Goal: Information Seeking & Learning: Learn about a topic

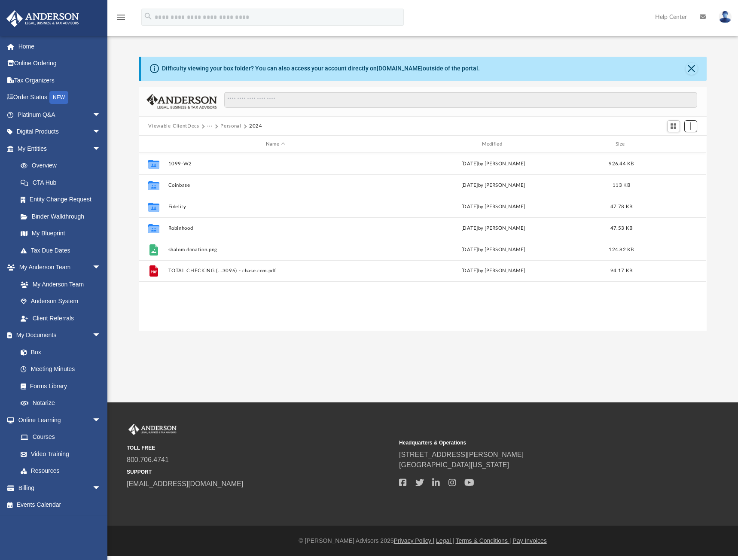
scroll to position [189, 561]
click at [225, 126] on button "Personal" at bounding box center [230, 126] width 21 height 8
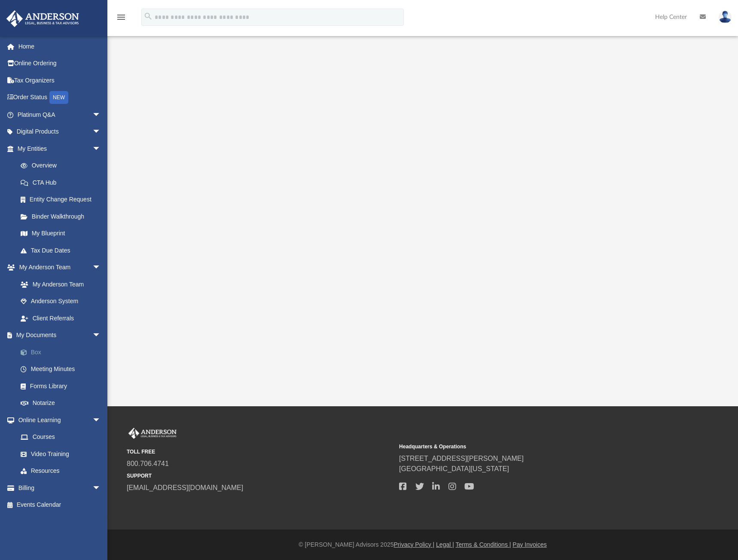
click at [30, 349] on span at bounding box center [28, 352] width 6 height 6
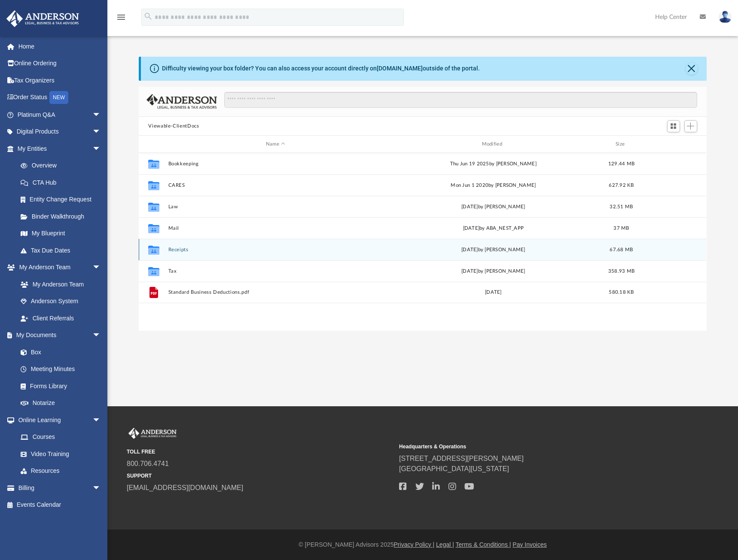
scroll to position [189, 561]
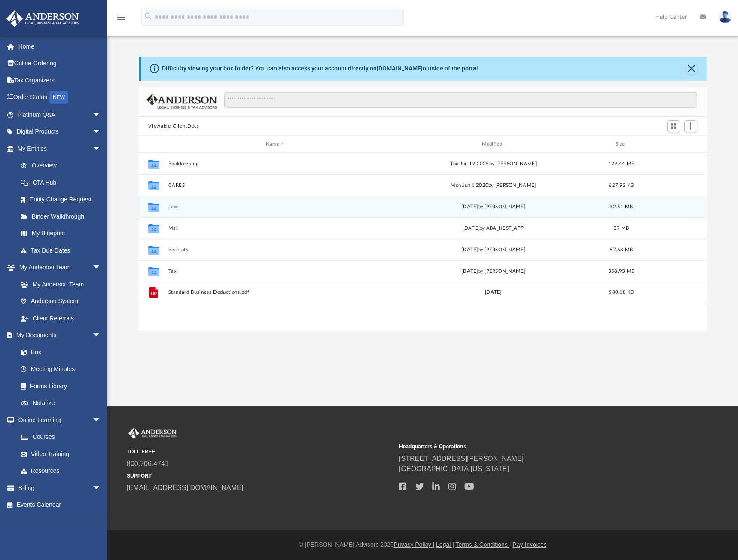
click at [173, 206] on button "Law" at bounding box center [275, 207] width 214 height 6
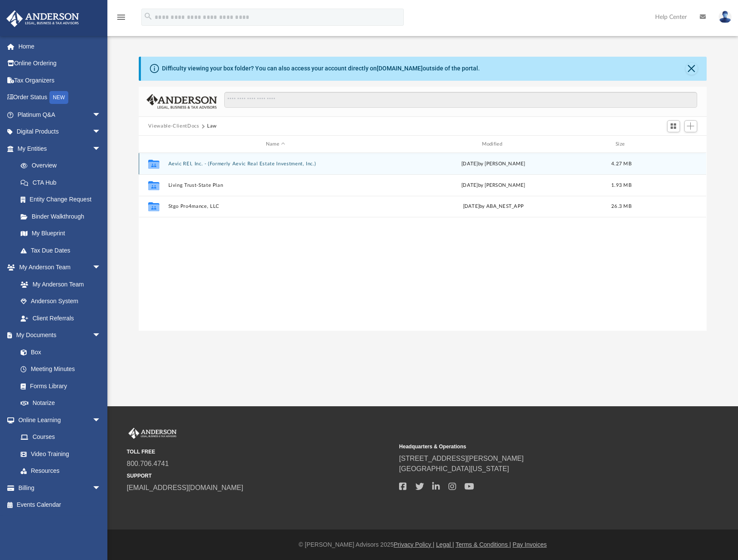
click at [213, 168] on div "Collaborated Folder Aevic REI, Inc. - (Formerly Aevic Real Estate Investment, I…" at bounding box center [422, 163] width 567 height 21
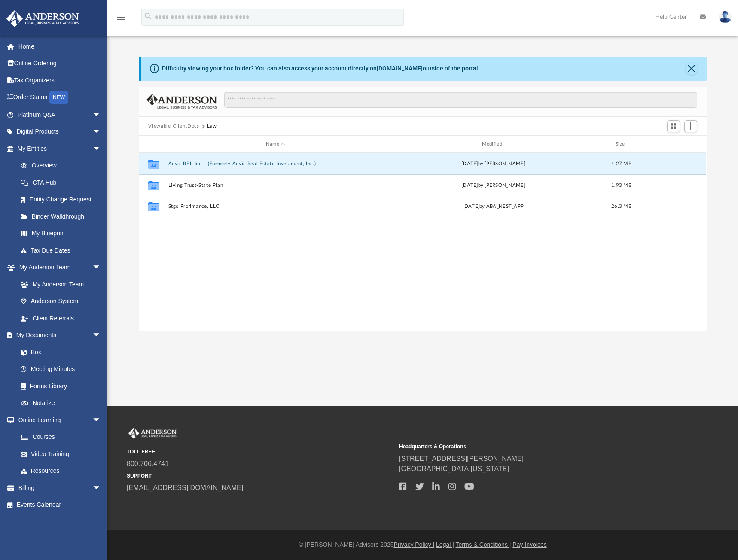
click at [212, 165] on button "Aevic REI, Inc. - (Formerly Aevic Real Estate Investment, Inc.)" at bounding box center [275, 164] width 214 height 6
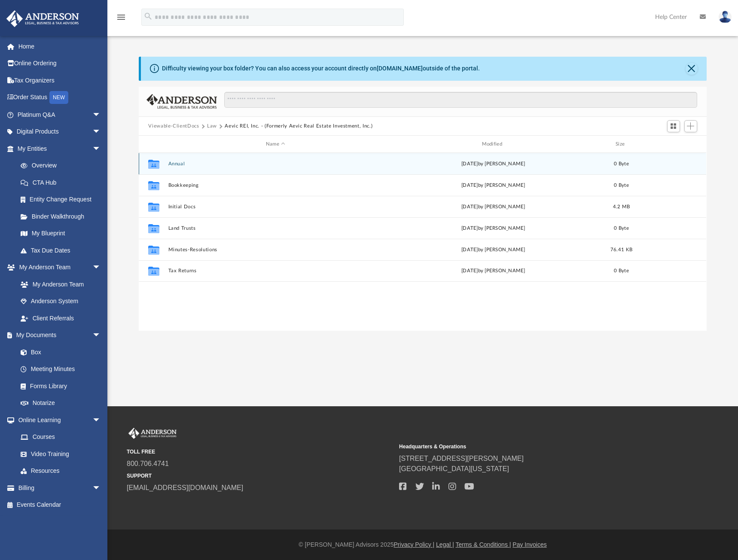
click at [182, 165] on button "Annual" at bounding box center [275, 164] width 214 height 6
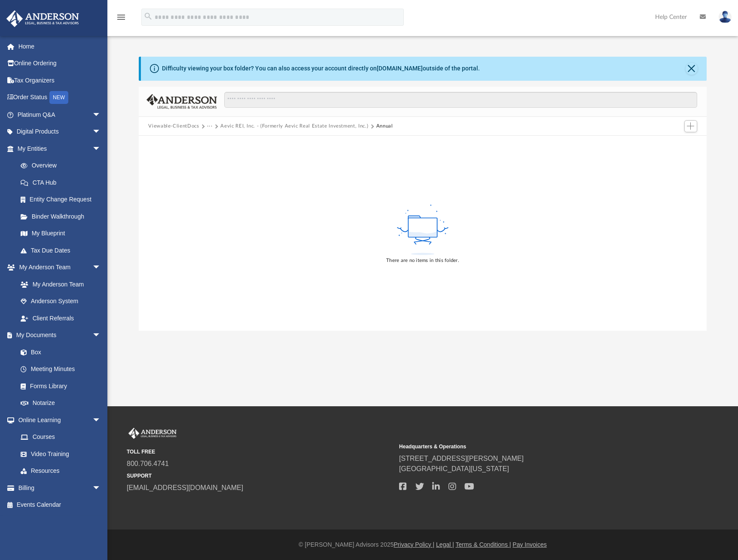
click at [359, 127] on button "Aevic REI, Inc. - (Formerly Aevic Real Estate Investment, Inc.)" at bounding box center [294, 126] width 148 height 8
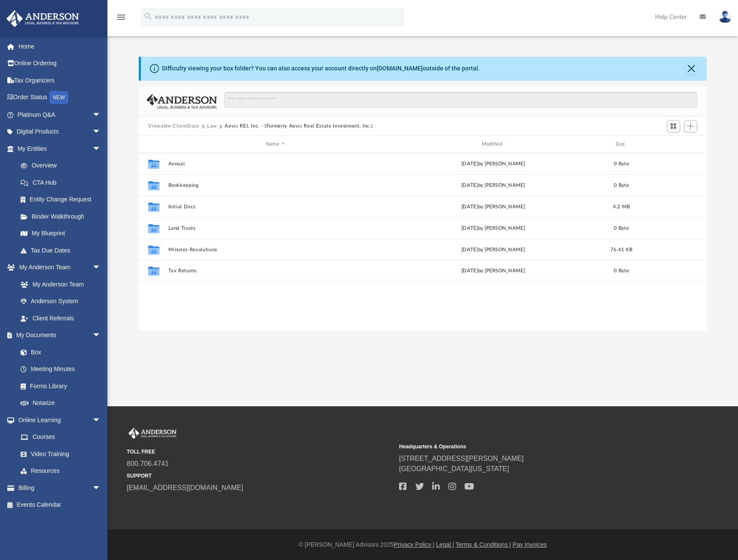
click at [212, 127] on button "Law" at bounding box center [212, 126] width 10 height 8
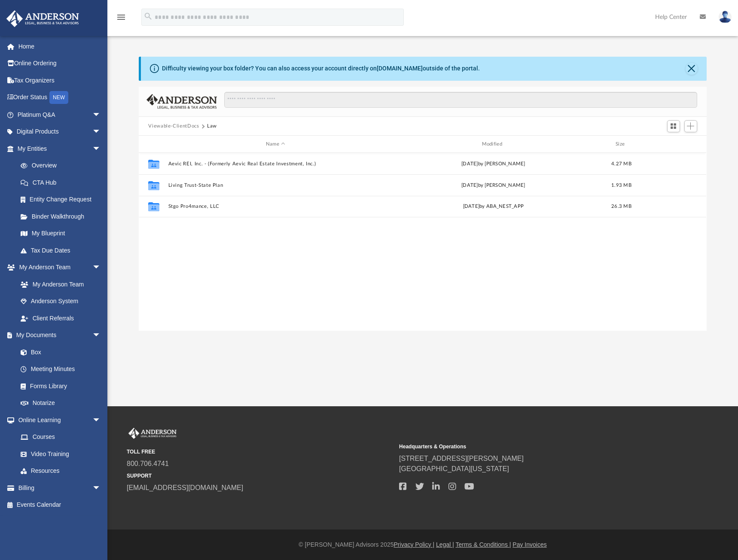
click at [181, 125] on button "Viewable-ClientDocs" at bounding box center [173, 126] width 51 height 8
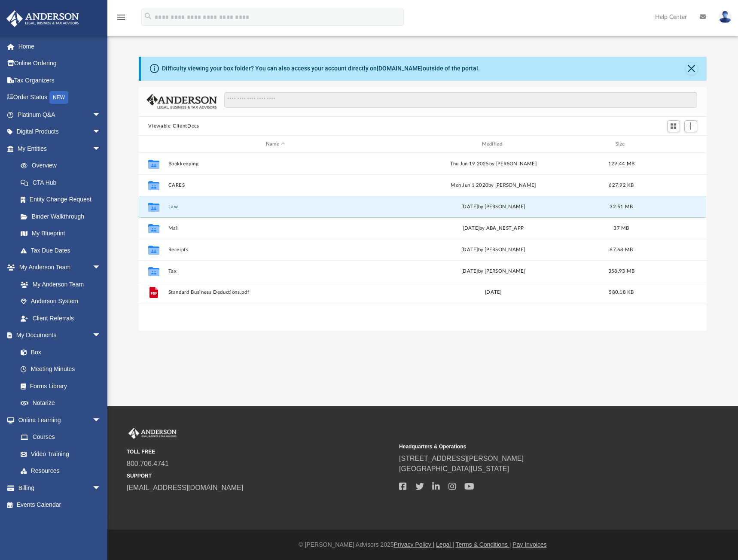
click at [173, 208] on button "Law" at bounding box center [275, 207] width 214 height 6
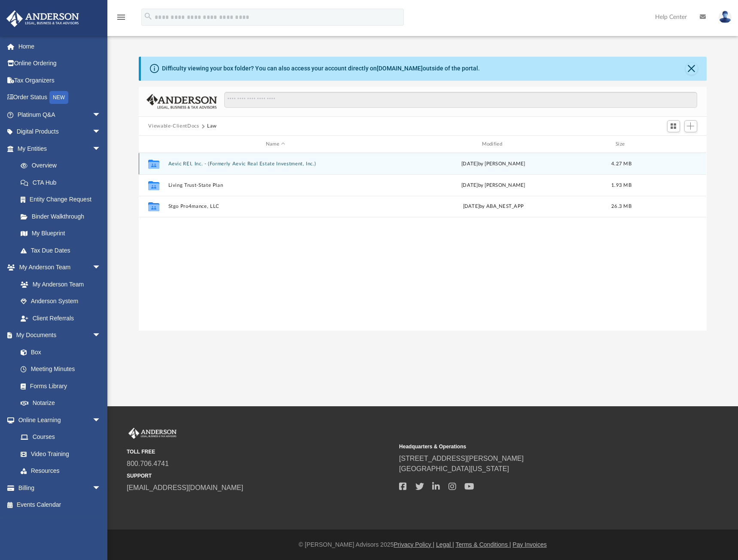
click at [187, 164] on button "Aevic REI, Inc. - (Formerly Aevic Real Estate Investment, Inc.)" at bounding box center [275, 164] width 214 height 6
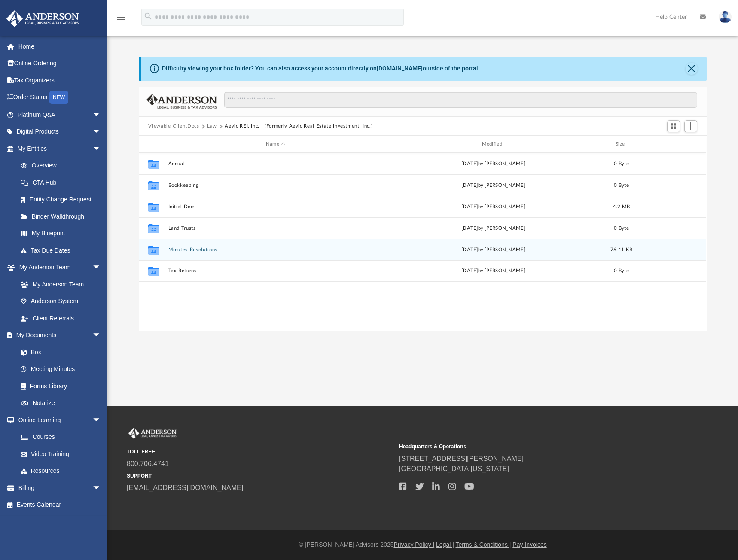
click at [185, 250] on button "Minutes-Resolutions" at bounding box center [275, 250] width 214 height 6
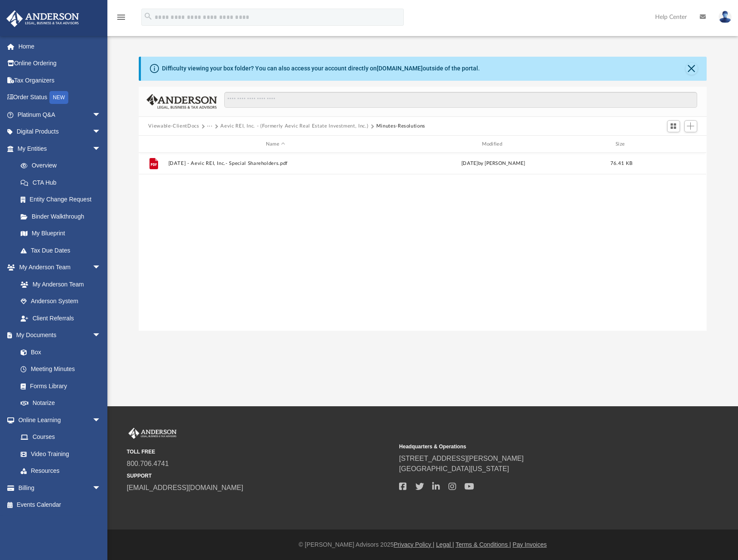
click at [338, 128] on button "Aevic REI, Inc. - (Formerly Aevic Real Estate Investment, Inc.)" at bounding box center [294, 126] width 148 height 8
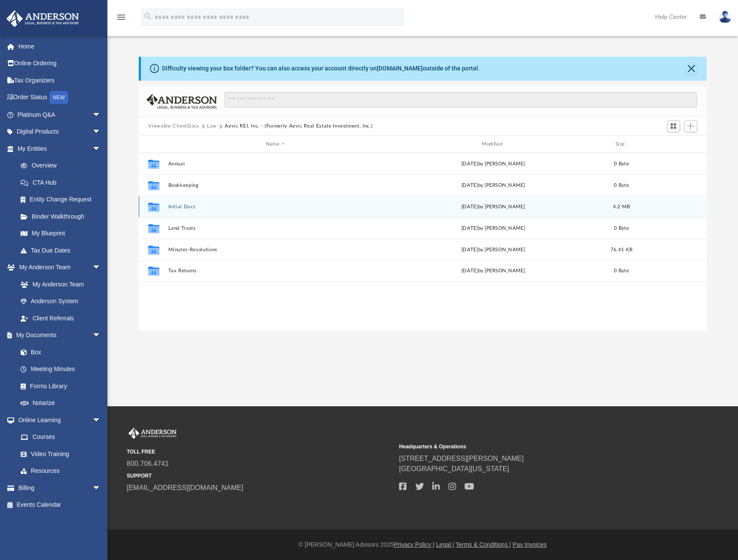
click at [191, 207] on button "Initial Docs" at bounding box center [275, 207] width 214 height 6
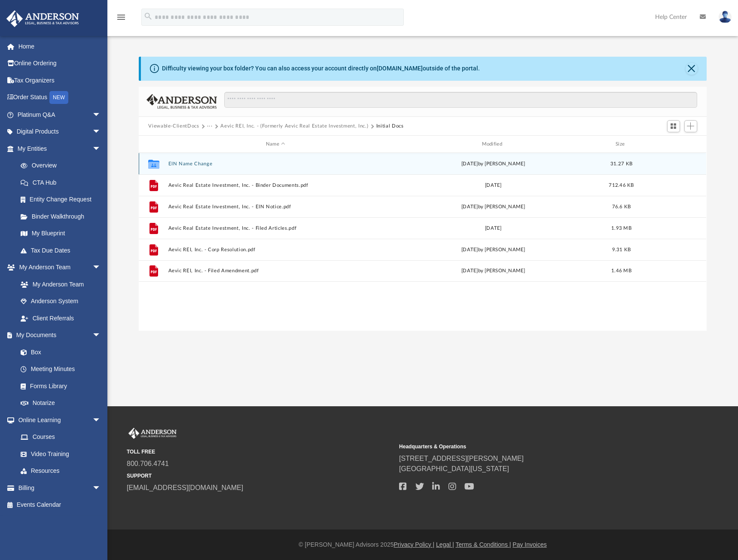
click at [192, 164] on button "EIN Name Change" at bounding box center [275, 164] width 214 height 6
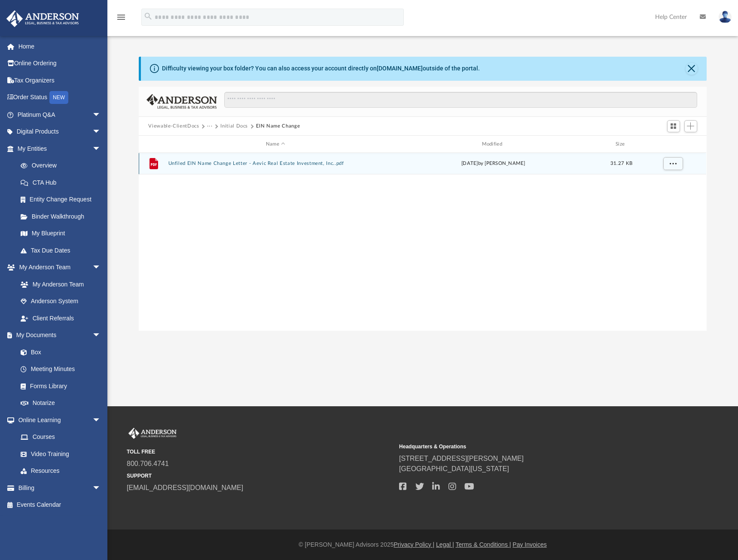
click at [202, 162] on button "Unfiled EIN Name Change Letter - Aevic Real Estate Investment, Inc..pdf" at bounding box center [275, 164] width 214 height 6
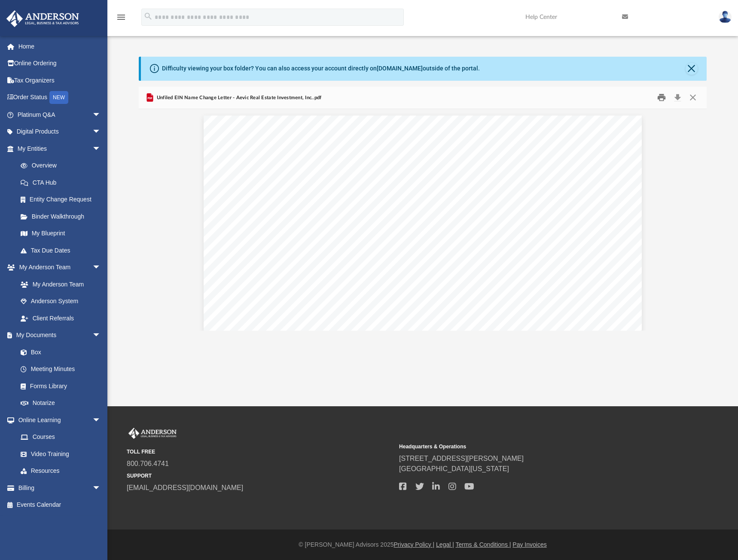
click at [662, 98] on button "Print" at bounding box center [661, 97] width 17 height 13
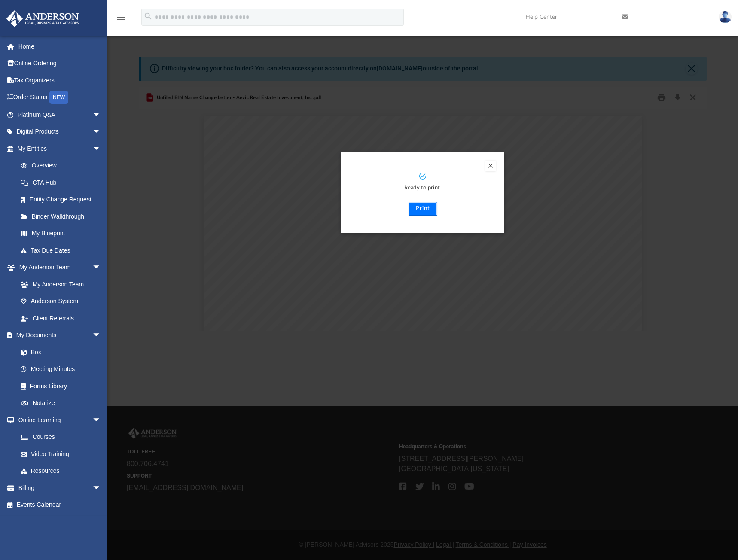
click at [416, 208] on button "Print" at bounding box center [422, 209] width 29 height 14
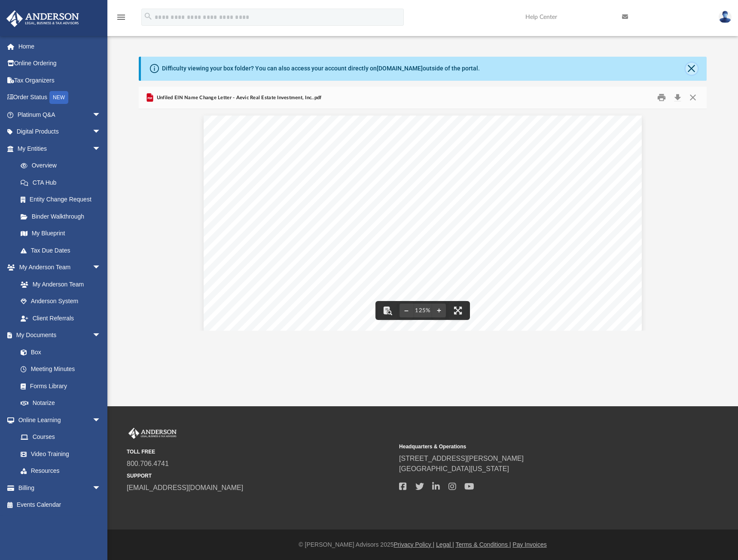
click at [691, 68] on button "Close" at bounding box center [691, 69] width 12 height 12
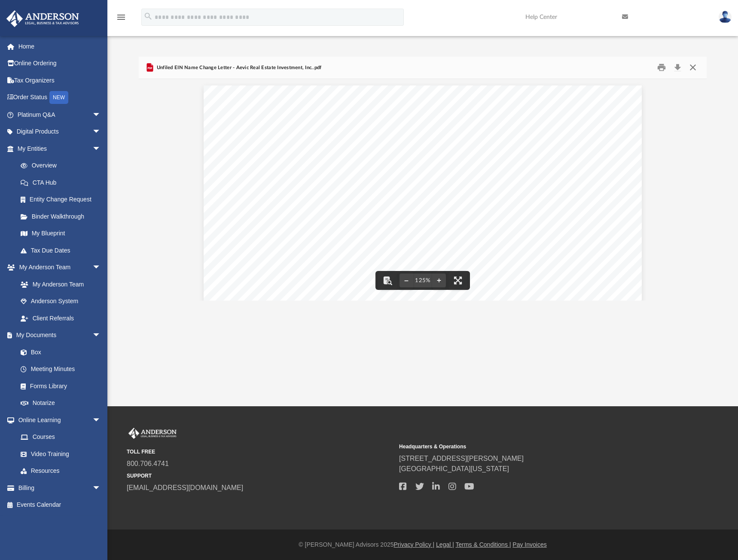
click at [695, 67] on button "Close" at bounding box center [692, 67] width 15 height 13
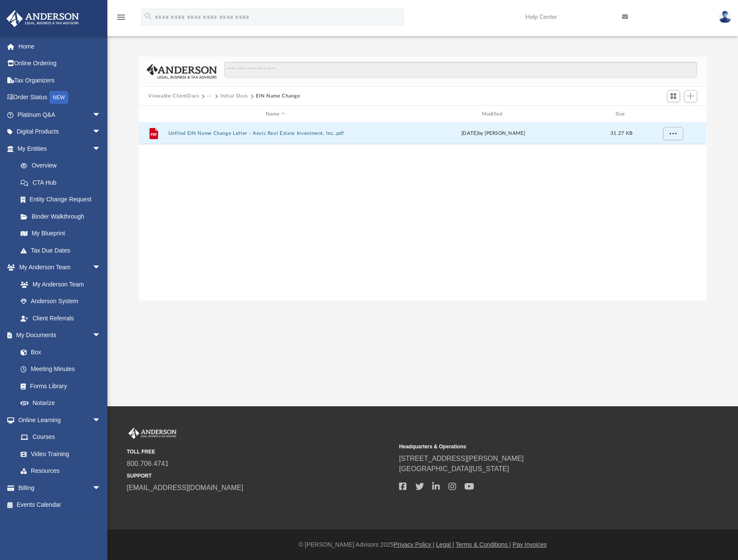
click at [232, 95] on button "Initial Docs" at bounding box center [233, 96] width 27 height 8
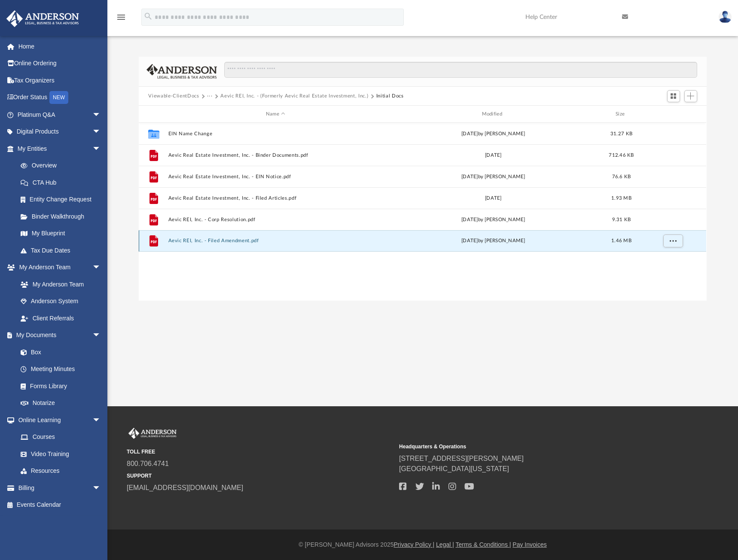
click at [238, 242] on button "Aevic REI, Inc. - Filed Amendment.pdf" at bounding box center [275, 241] width 214 height 6
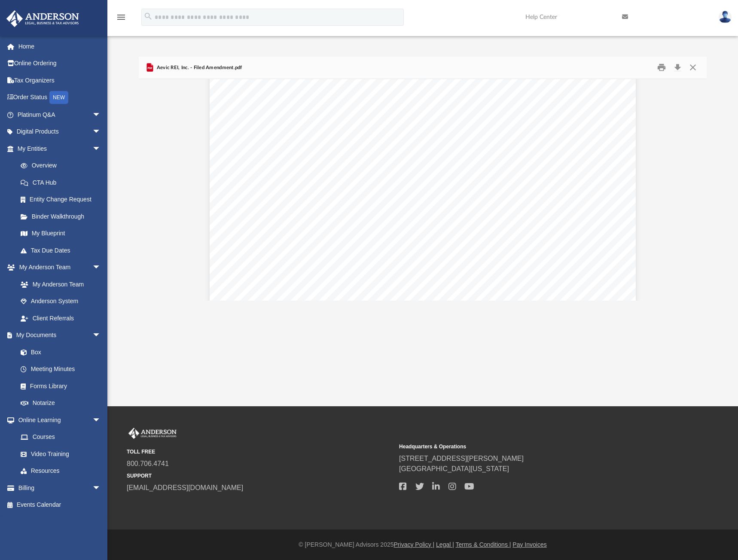
scroll to position [0, 0]
click at [696, 70] on button "Close" at bounding box center [692, 67] width 15 height 13
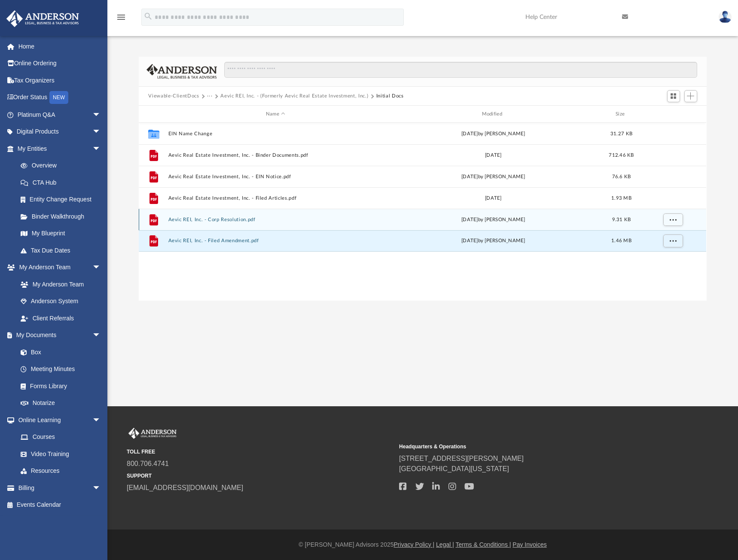
click at [234, 221] on button "Aevic REI, Inc. - Corp Resolution.pdf" at bounding box center [275, 220] width 214 height 6
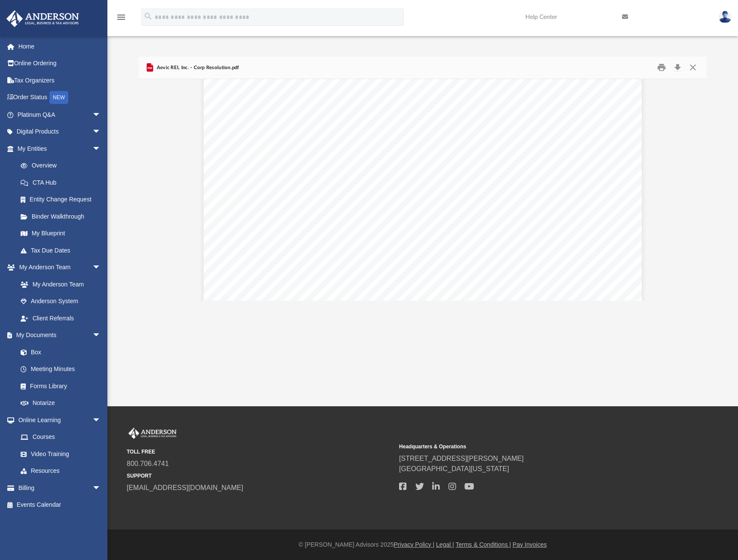
scroll to position [43, 0]
click at [693, 66] on button "Close" at bounding box center [692, 67] width 15 height 13
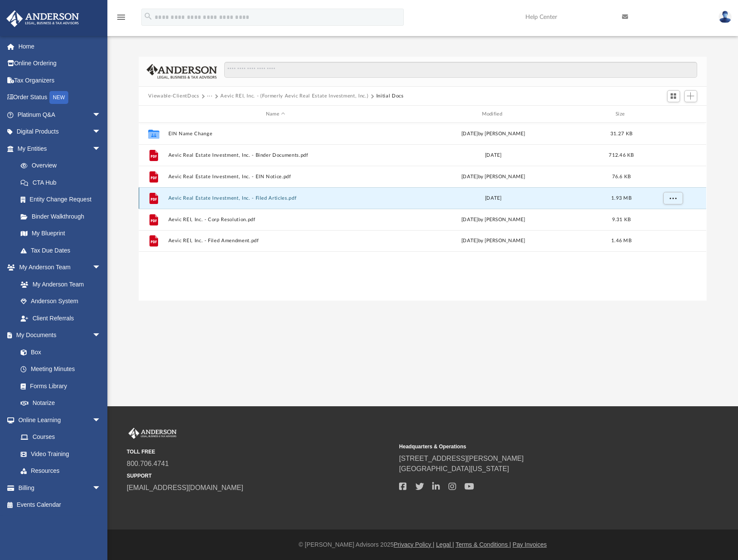
click at [217, 199] on button "Aevic Real Estate Investment, Inc. - Filed Articles.pdf" at bounding box center [275, 198] width 214 height 6
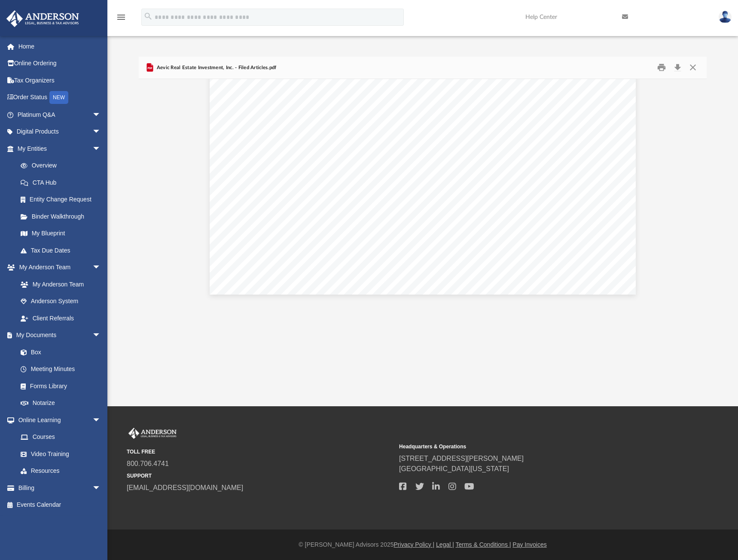
scroll to position [2111, 0]
click at [694, 70] on button "Close" at bounding box center [692, 67] width 15 height 13
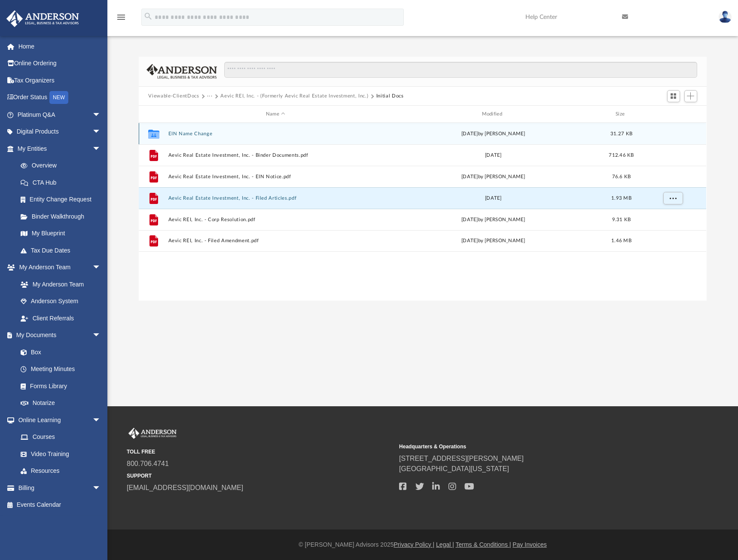
scroll to position [189, 561]
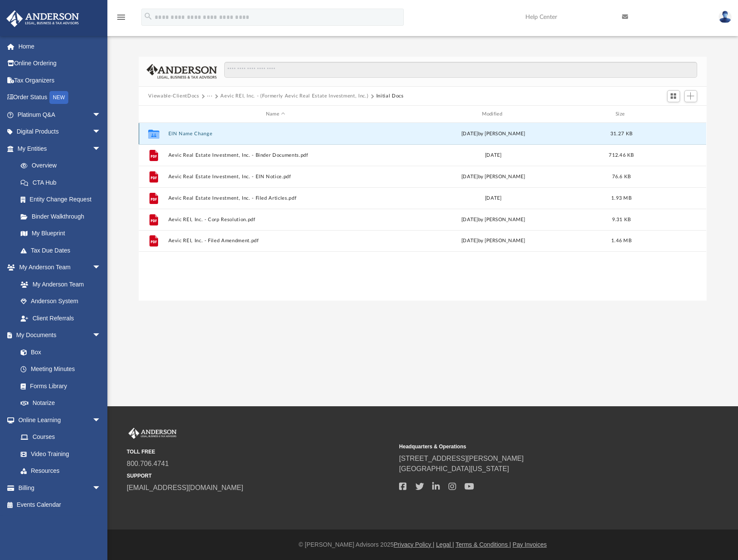
click at [189, 131] on button "EIN Name Change" at bounding box center [275, 134] width 214 height 6
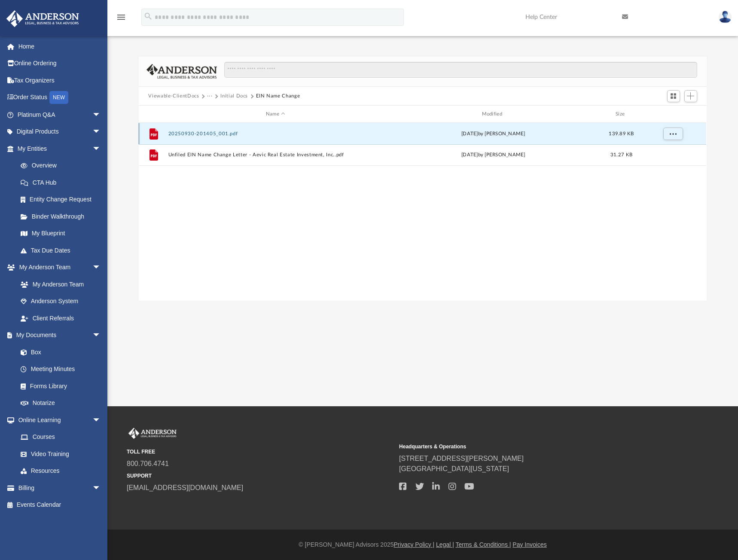
click at [209, 131] on button "20250930-201405_001.pdf" at bounding box center [275, 134] width 214 height 6
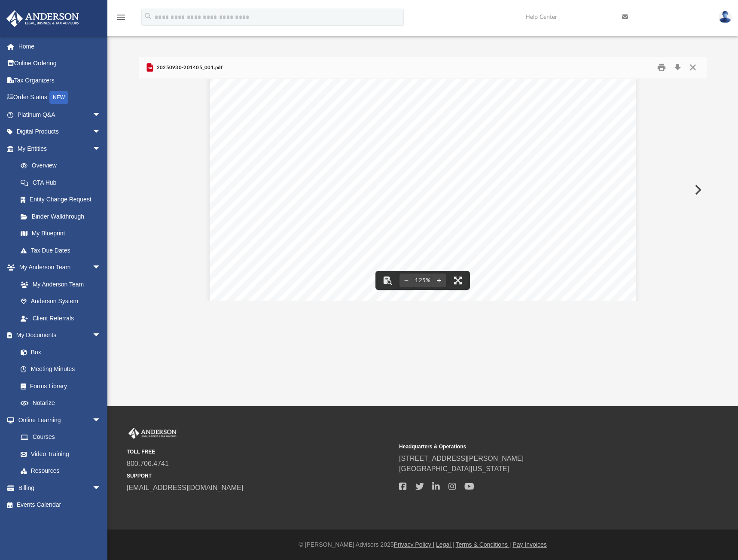
scroll to position [0, 0]
click at [692, 70] on button "Close" at bounding box center [692, 67] width 15 height 13
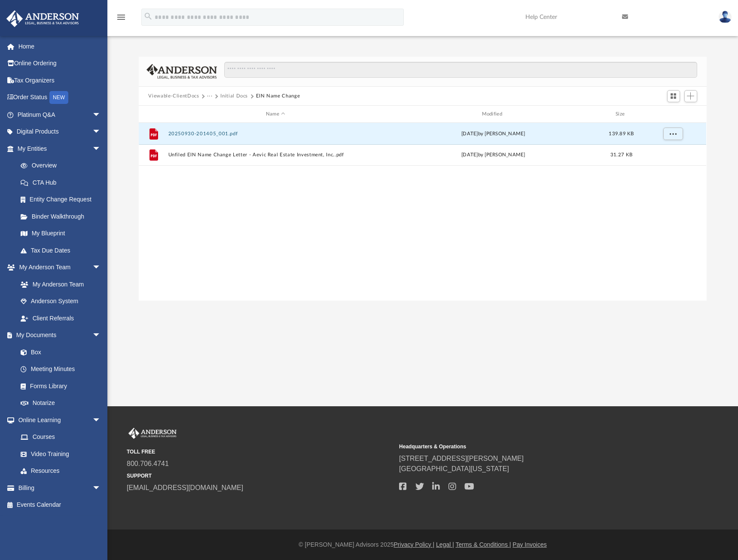
click at [226, 190] on div "File 20250930-201405_001.pdf today by Emmanuel Santiago 139.89 KB File Unfiled …" at bounding box center [422, 212] width 567 height 178
click at [177, 200] on div "File 20250930-201405_001.pdf today by Emmanuel Santiago 139.89 KB File Unfiled …" at bounding box center [422, 212] width 567 height 178
click at [37, 46] on link "Home" at bounding box center [60, 46] width 108 height 17
